Goal: Information Seeking & Learning: Learn about a topic

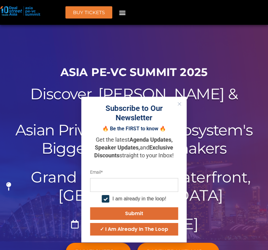
click at [180, 104] on icon "Close" at bounding box center [179, 104] width 4 height 4
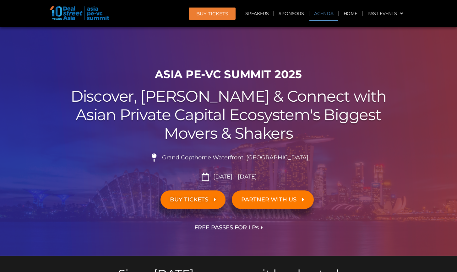
click at [314, 14] on link "Agenda" at bounding box center [323, 13] width 29 height 14
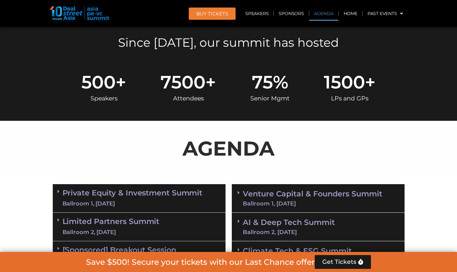
scroll to position [328, 0]
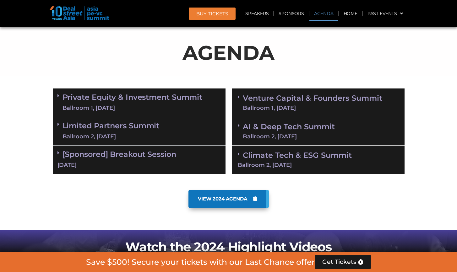
click at [332, 159] on div "Climate Tech & ESG Summit Ballroom 2, 11 Sept" at bounding box center [318, 160] width 173 height 29
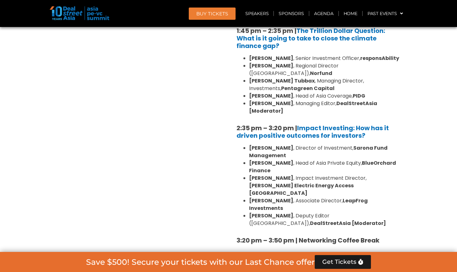
scroll to position [527, 0]
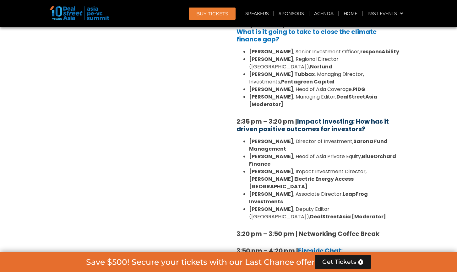
click at [338, 117] on link "Impact Investing: How has it driven positive outcomes for investors?" at bounding box center [312, 125] width 152 height 16
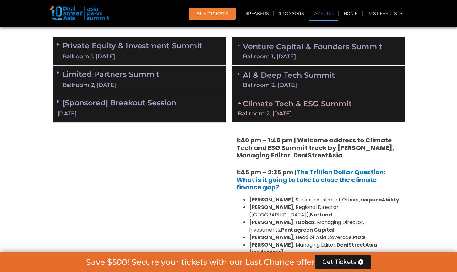
scroll to position [379, 0]
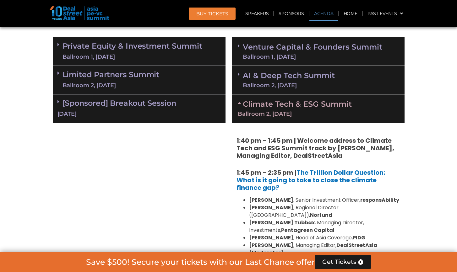
click at [335, 79] on div "AI & Deep Tech Summit Ballroom 2, 11 Sept" at bounding box center [318, 80] width 173 height 29
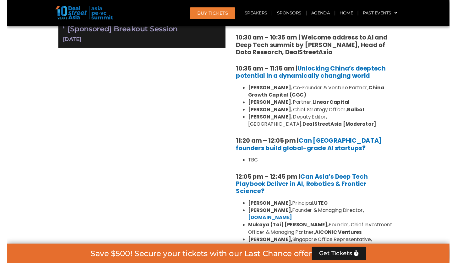
scroll to position [451, 0]
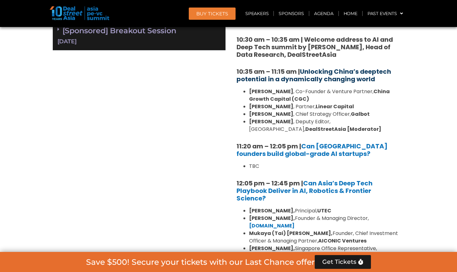
click at [345, 74] on link "Unlocking China’s deeptech potential in a dynamically changing world" at bounding box center [313, 75] width 155 height 16
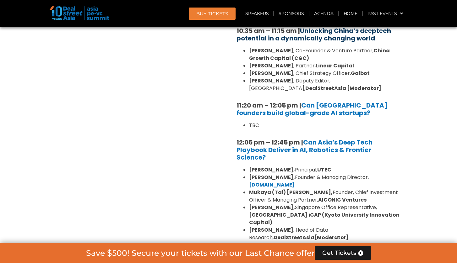
scroll to position [485, 0]
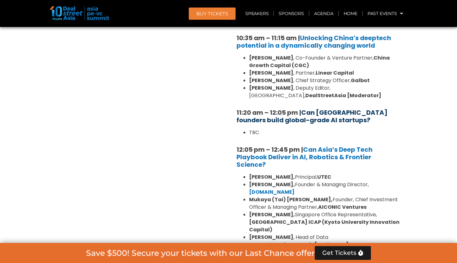
click at [318, 116] on link "Can Southeast Asia founders build global-grade AI startups?" at bounding box center [311, 116] width 151 height 16
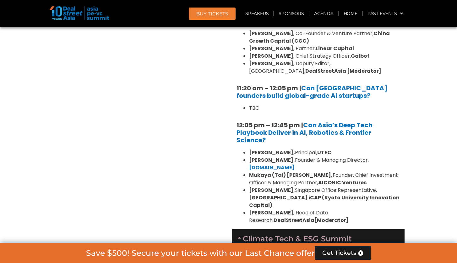
scroll to position [514, 0]
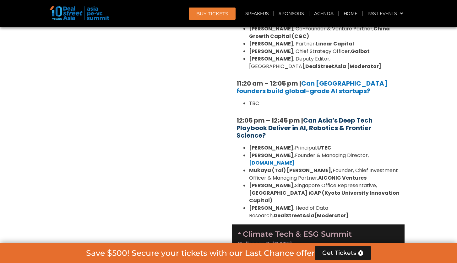
click at [306, 130] on link "Can Asia’s Deep Tech Playbook Deliver in AI, Robotics & Frontier Science?" at bounding box center [304, 128] width 136 height 24
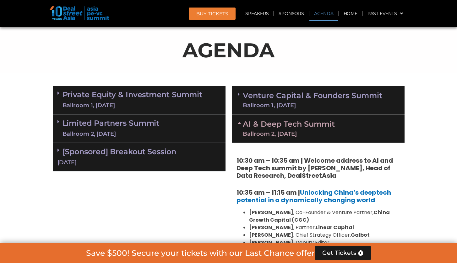
scroll to position [330, 0]
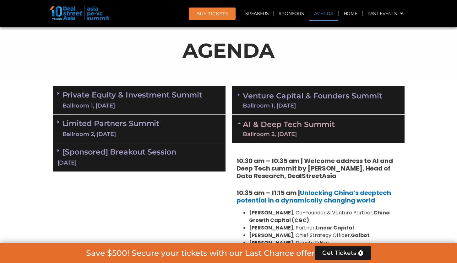
click at [371, 133] on div "AI & Deep Tech Summit Ballroom 2, 11 Sept" at bounding box center [318, 129] width 173 height 28
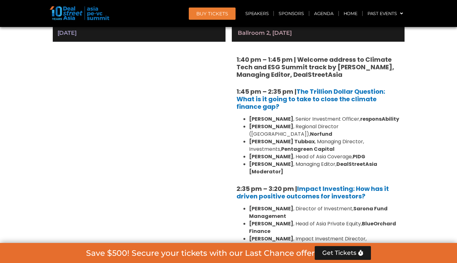
scroll to position [459, 0]
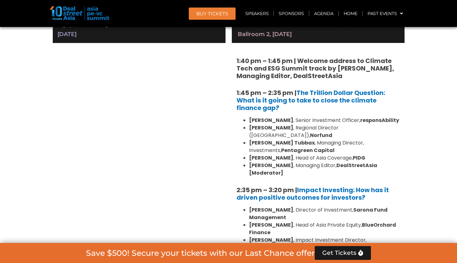
drag, startPoint x: 441, startPoint y: 94, endPoint x: 429, endPoint y: 124, distance: 32.4
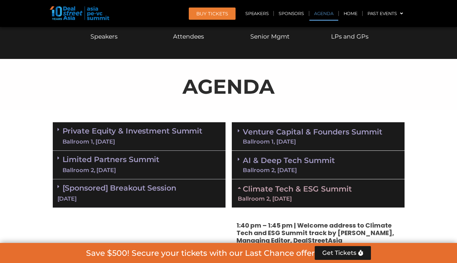
scroll to position [296, 0]
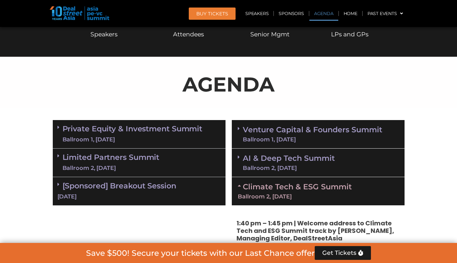
click at [290, 184] on link "Climate Tech & ESG Summit Ballroom 2, 11 Sept" at bounding box center [318, 190] width 161 height 17
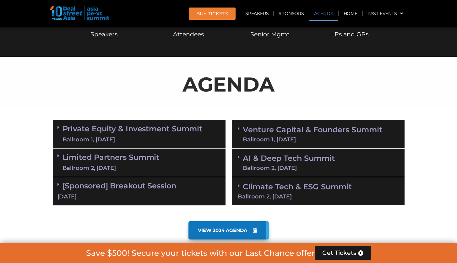
click at [380, 129] on link "Venture Capital & Founders​ Summit Ballroom 1, 11 Sept" at bounding box center [312, 134] width 139 height 16
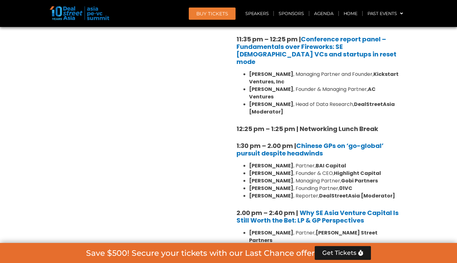
scroll to position [649, 0]
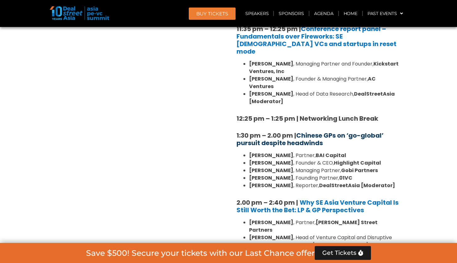
click at [313, 131] on link "Chinese GPs on ‘go-global’ pursuit despite headwinds" at bounding box center [309, 139] width 147 height 16
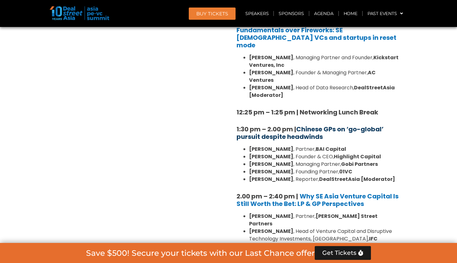
click at [315, 125] on link "Chinese GPs on ‘go-global’ pursuit despite headwinds" at bounding box center [309, 133] width 147 height 16
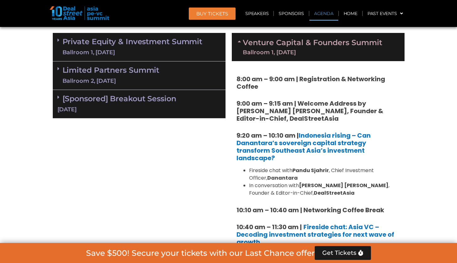
scroll to position [383, 0]
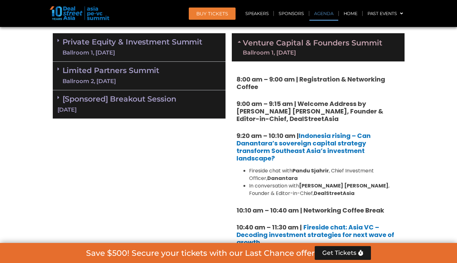
click at [360, 50] on div "Ballroom 1, 11 Sept" at bounding box center [312, 53] width 139 height 6
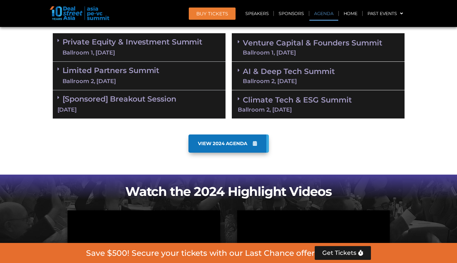
click at [359, 75] on div "AI & Deep Tech Summit Ballroom 2, 11 Sept" at bounding box center [318, 76] width 173 height 29
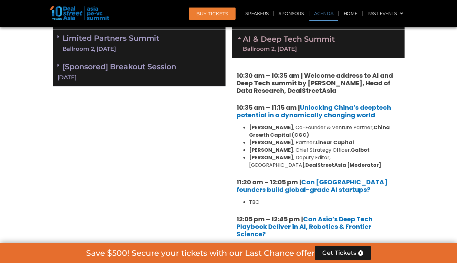
scroll to position [550, 0]
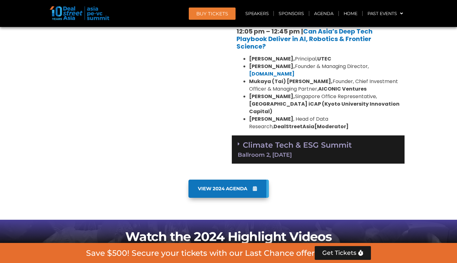
click at [363, 142] on div "Climate Tech & ESG Summit Ballroom 2, 11 Sept" at bounding box center [318, 150] width 173 height 29
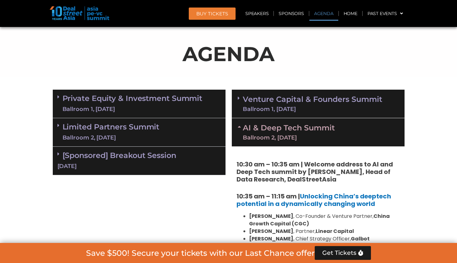
scroll to position [324, 0]
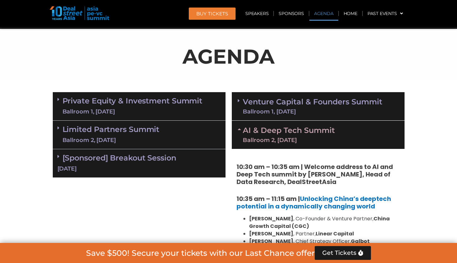
click at [397, 104] on div "Venture Capital & Founders​ Summit Ballroom 1, 11 Sept" at bounding box center [318, 106] width 173 height 29
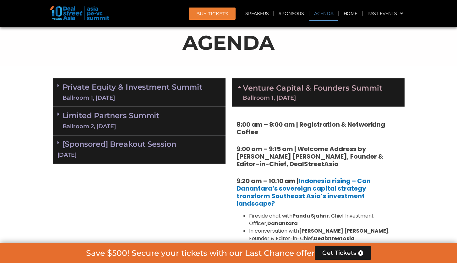
scroll to position [327, 0]
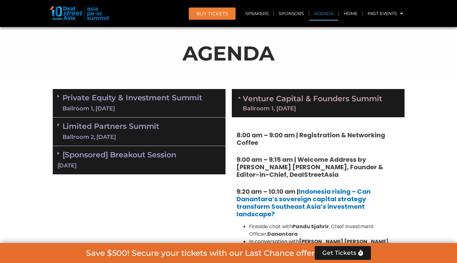
click at [382, 104] on link "Venture Capital & Founders​ Summit Ballroom 1, 11 Sept" at bounding box center [312, 103] width 139 height 16
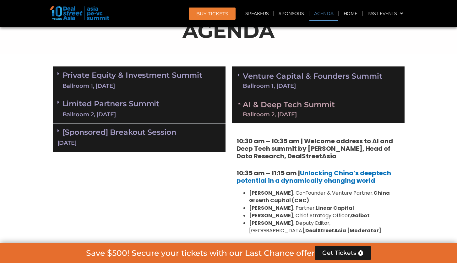
scroll to position [356, 0]
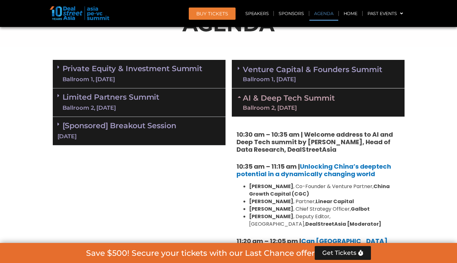
click at [383, 77] on div "Venture Capital & Founders​ Summit Ballroom 1, 11 Sept" at bounding box center [318, 74] width 173 height 29
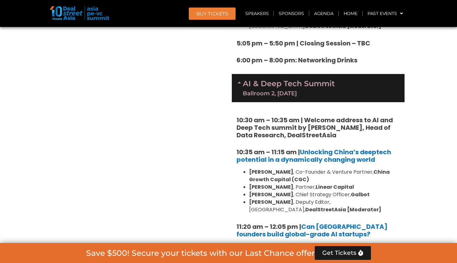
scroll to position [1174, 0]
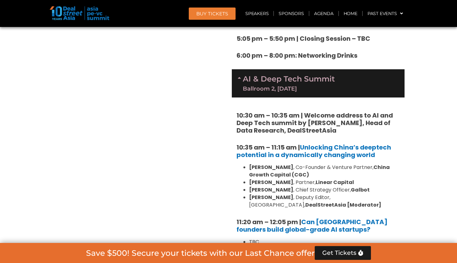
click at [83, 146] on div "Private Equity & Investment Summit Ballroom 1, 10 Sept 8:00 am – 9:00 am | Regi…" at bounding box center [139, 55] width 179 height 1633
click at [143, 71] on div "Private Equity & Investment Summit Ballroom 1, 10 Sept 8:00 am – 9:00 am | Regi…" at bounding box center [139, 55] width 179 height 1633
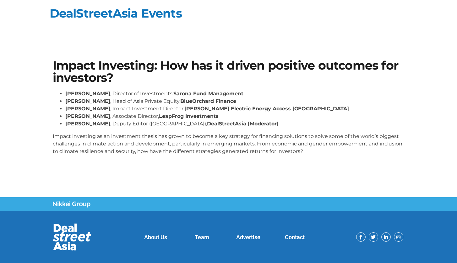
scroll to position [1, 0]
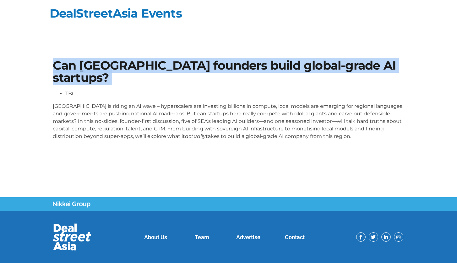
drag, startPoint x: 56, startPoint y: 60, endPoint x: 144, endPoint y: 87, distance: 92.6
click at [144, 87] on div "Can Southeast Asia founders build global-grade AI startups? TBC Southeast Asia …" at bounding box center [229, 103] width 358 height 92
copy div "Can Southeast Asia founders build global-grade AI startups?"
drag, startPoint x: 53, startPoint y: 106, endPoint x: 367, endPoint y: 152, distance: 317.8
click at [367, 152] on section "Can Southeast Asia founders build global-grade AI startups? TBC Southeast Asia …" at bounding box center [228, 102] width 457 height 123
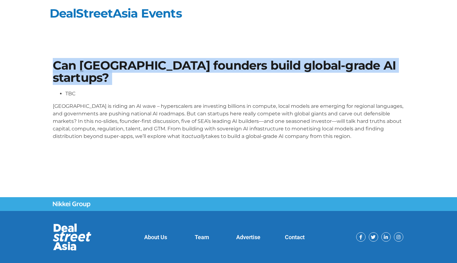
copy p "Southeast Asia is riding an AI wave – hyperscalers are investing billions in co…"
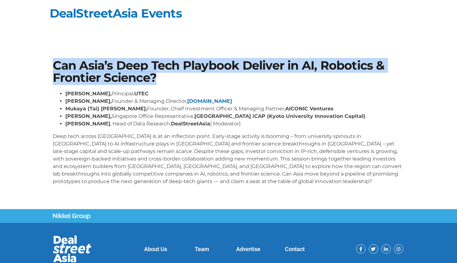
drag, startPoint x: 53, startPoint y: 63, endPoint x: 186, endPoint y: 85, distance: 134.3
click at [186, 85] on div "Can Asia’s Deep Tech Playbook Deliver in AI, Robotics & Frontier Science? [PERS…" at bounding box center [229, 125] width 358 height 137
copy h1 "Can Asia’s Deep Tech Playbook Deliver in AI, Robotics & Frontier Science?"
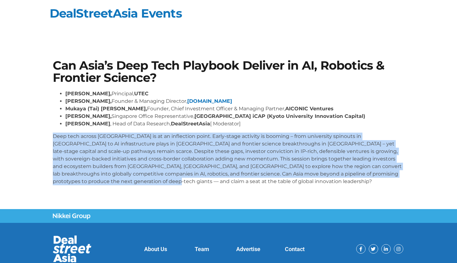
drag, startPoint x: 53, startPoint y: 134, endPoint x: 90, endPoint y: 187, distance: 64.6
click at [90, 187] on div "Kiran Mysore, Principal, UTEC Aditya Mathur, Founder & Managing Director, Elev8…" at bounding box center [229, 140] width 352 height 100
copy p "Deep tech across Asia is at an inflection point. Early-stage activity is boomin…"
